Goal: Task Accomplishment & Management: Complete application form

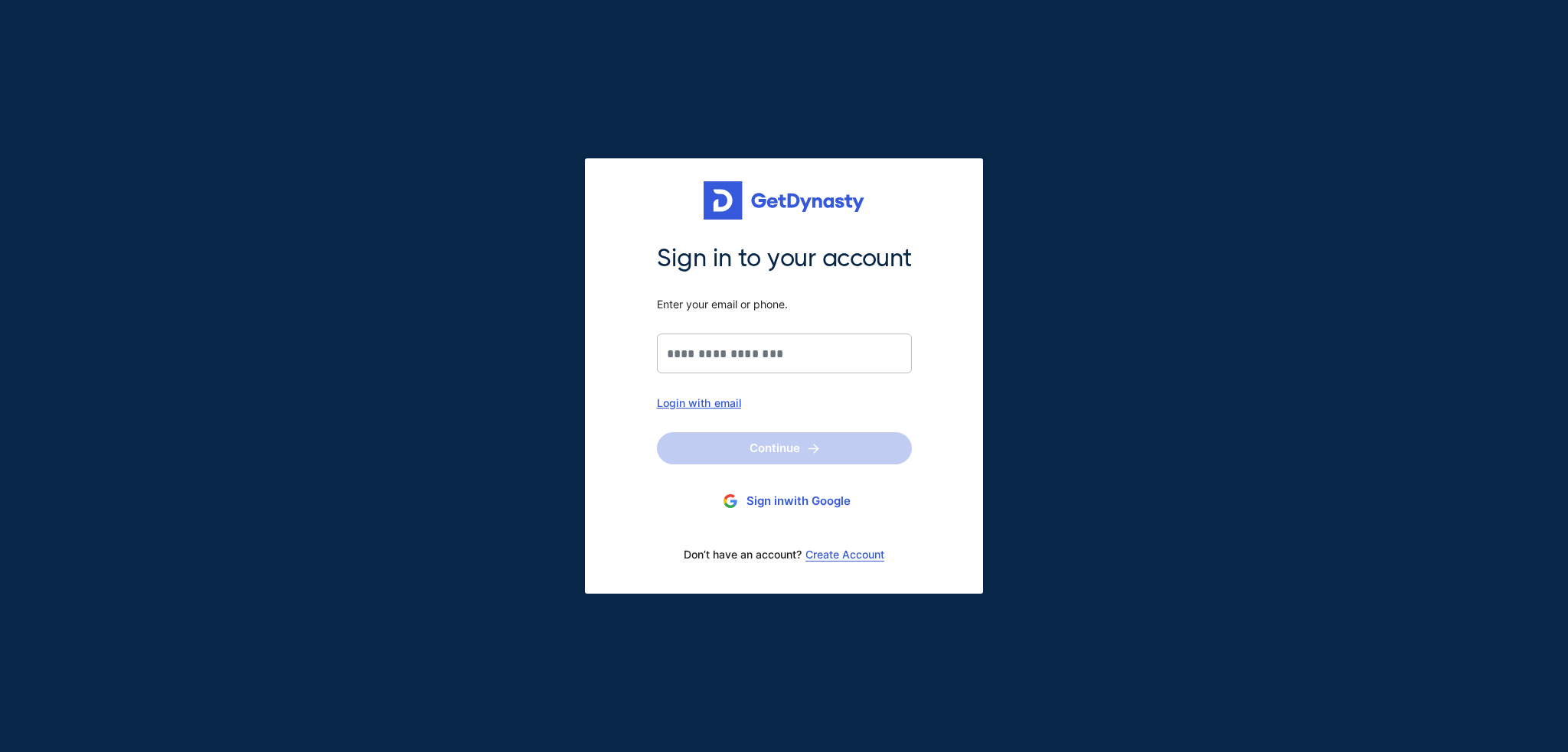
click at [815, 506] on button "Sign in with Google" at bounding box center [784, 502] width 255 height 28
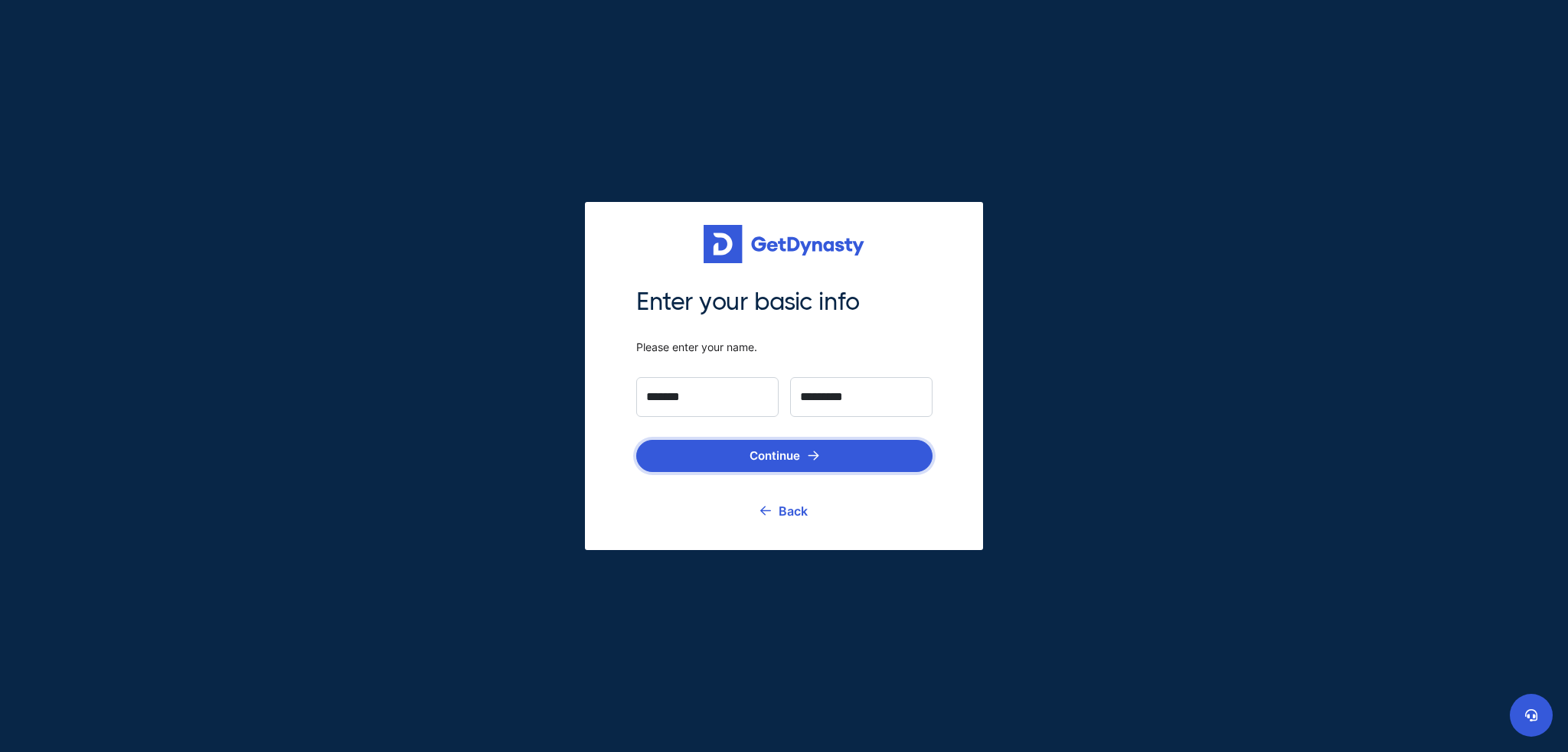
click at [787, 458] on button "Continue" at bounding box center [784, 456] width 296 height 32
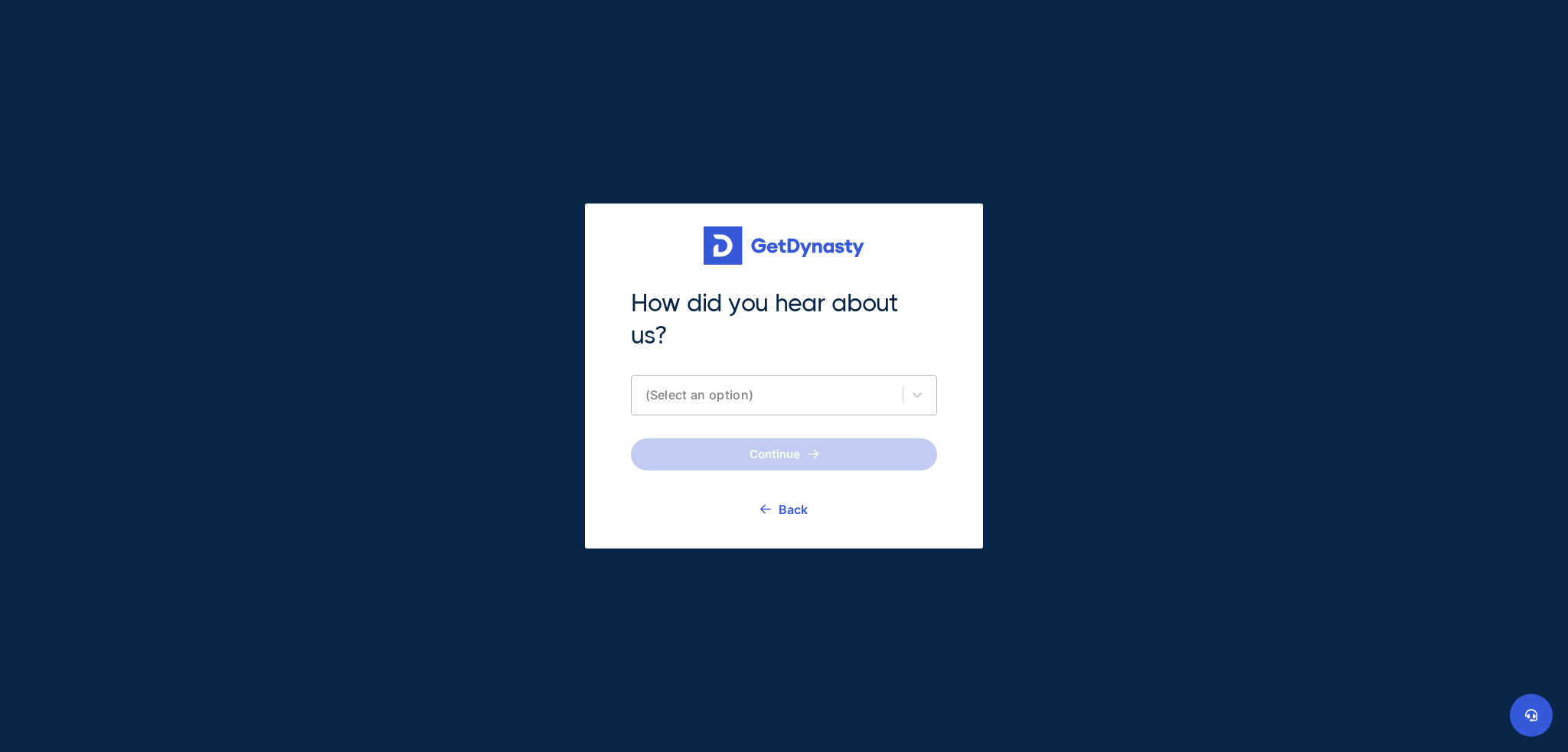
click at [789, 404] on div "(Select an option)" at bounding box center [783, 395] width 306 height 40
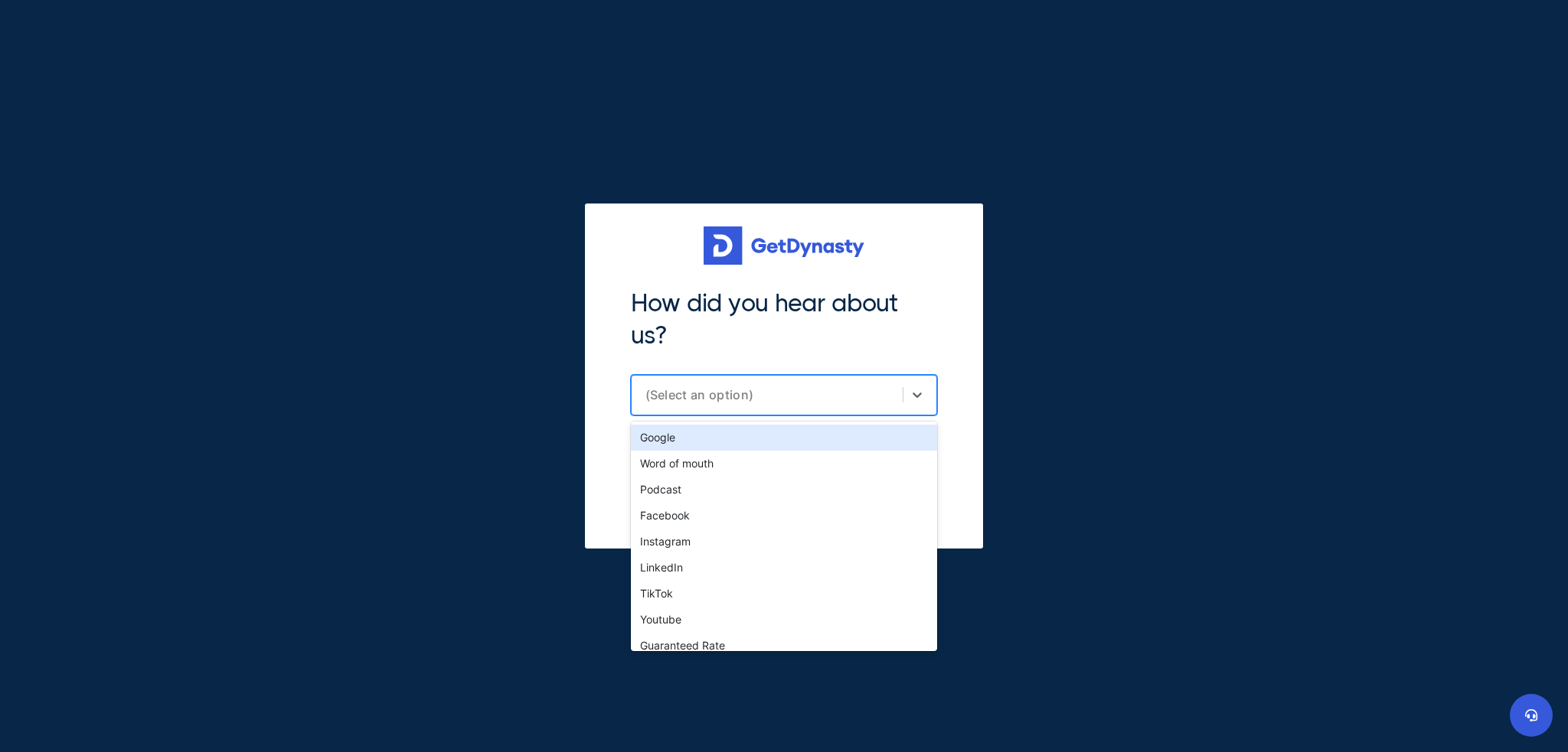
click at [774, 435] on div "Google" at bounding box center [783, 438] width 306 height 26
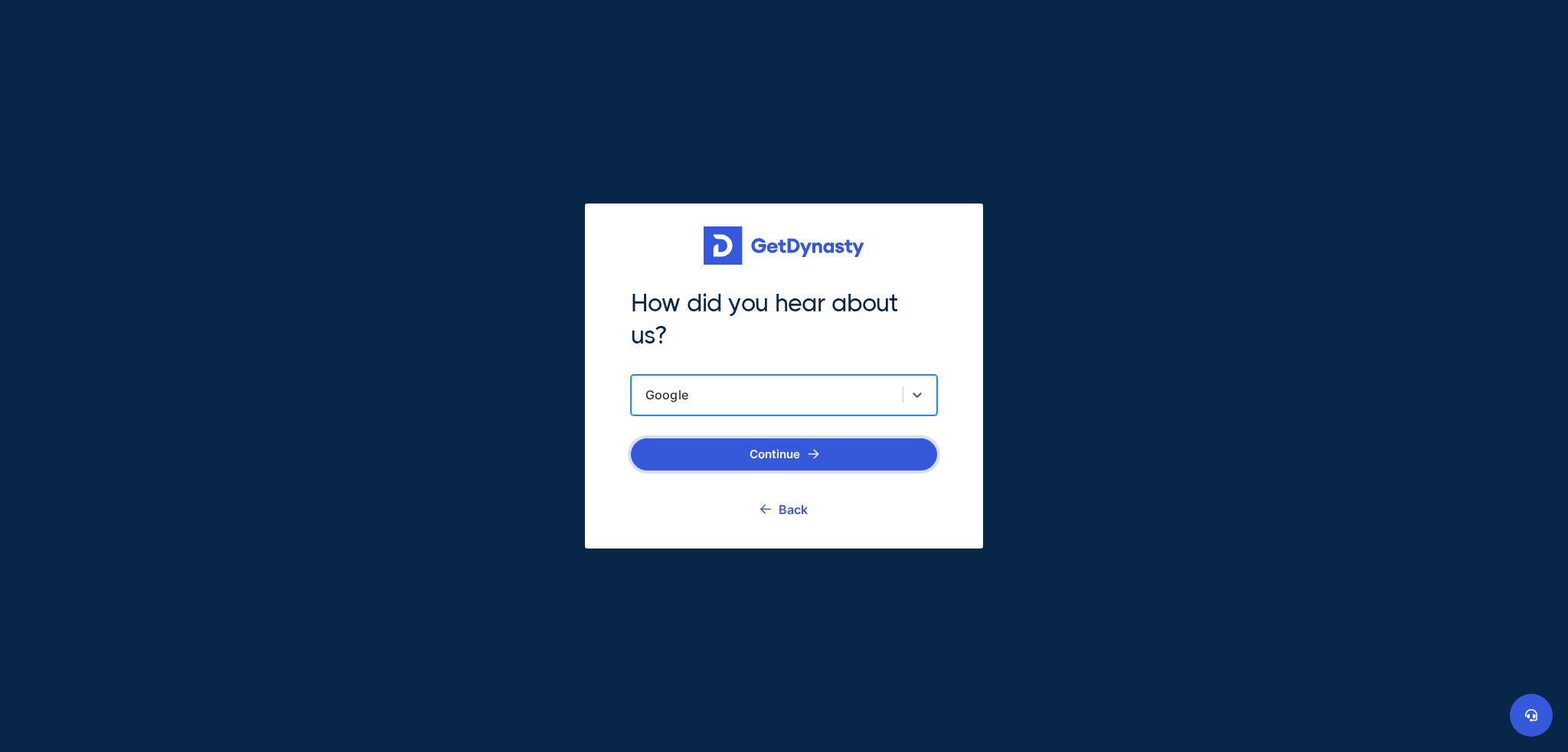
click at [768, 450] on button "Continue" at bounding box center [783, 454] width 306 height 32
